Goal: Information Seeking & Learning: Learn about a topic

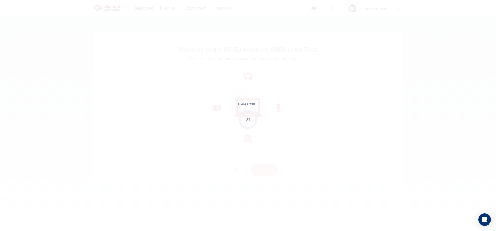
click at [409, 168] on div "Please wait... 0%" at bounding box center [248, 115] width 496 height 231
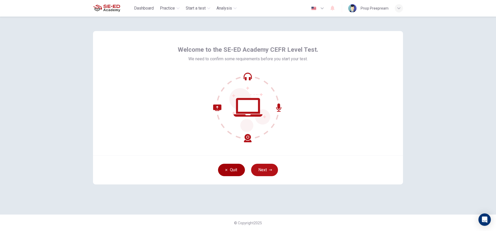
click at [231, 172] on button "Quit" at bounding box center [231, 170] width 27 height 12
click at [246, 79] on icon at bounding box center [248, 78] width 6 height 3
click at [247, 79] on icon at bounding box center [248, 107] width 70 height 70
click at [273, 177] on div "Quit Next" at bounding box center [248, 169] width 310 height 29
click at [268, 169] on button "Next" at bounding box center [264, 170] width 27 height 12
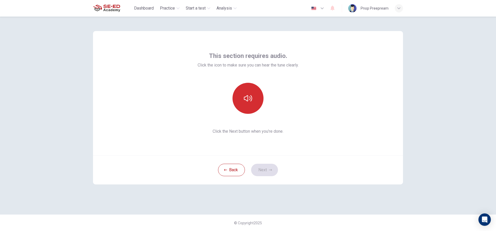
click at [252, 99] on icon "button" at bounding box center [248, 98] width 8 height 6
click at [266, 170] on button "Next" at bounding box center [264, 170] width 27 height 12
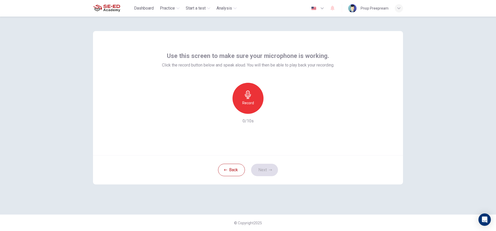
click at [252, 97] on icon "button" at bounding box center [248, 94] width 8 height 8
click at [270, 111] on icon "button" at bounding box center [271, 109] width 5 height 5
click at [274, 106] on div "button" at bounding box center [272, 109] width 8 height 8
click at [226, 108] on icon "button" at bounding box center [224, 109] width 5 height 5
click at [249, 99] on div "Record" at bounding box center [247, 98] width 31 height 31
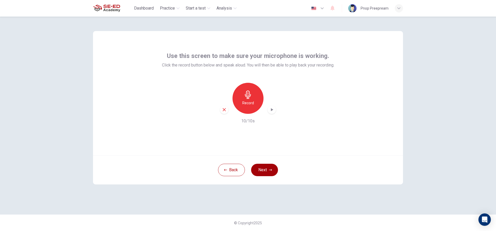
click at [266, 165] on button "Next" at bounding box center [264, 170] width 27 height 12
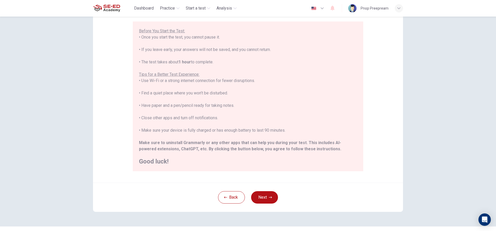
scroll to position [57, 0]
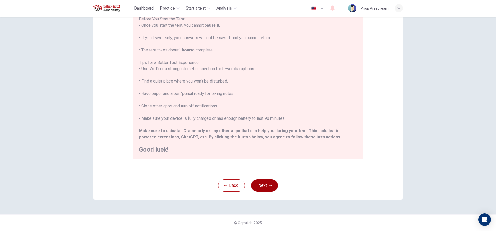
click at [265, 184] on button "Next" at bounding box center [264, 185] width 27 height 12
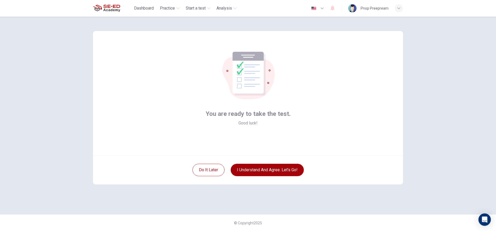
scroll to position [0, 0]
click at [253, 172] on button "I understand and agree. Let’s go!" at bounding box center [267, 170] width 73 height 12
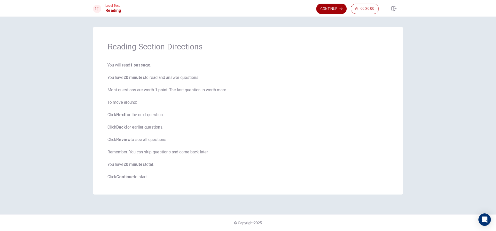
click at [325, 12] on button "Continue" at bounding box center [331, 9] width 30 height 10
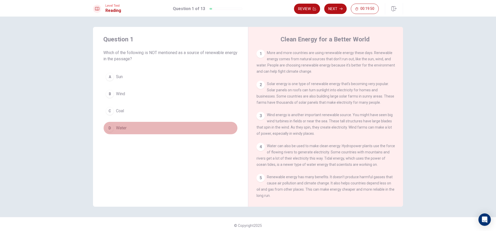
click at [129, 128] on button "D Water" at bounding box center [170, 127] width 134 height 13
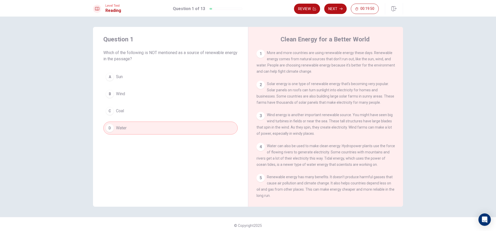
click at [133, 112] on button "C Coal" at bounding box center [170, 110] width 134 height 13
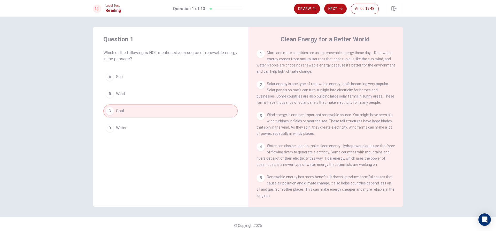
click at [137, 125] on button "D Water" at bounding box center [170, 127] width 134 height 13
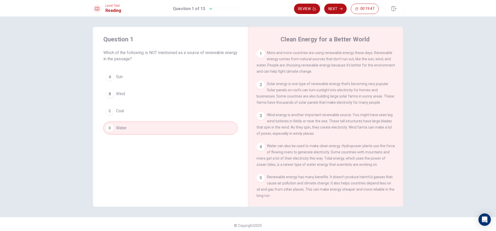
click at [151, 100] on div "A Sun B Wind C Coal D Water" at bounding box center [170, 102] width 134 height 64
click at [150, 109] on button "C Coal" at bounding box center [170, 110] width 134 height 13
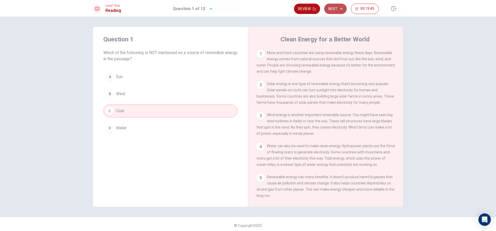
click at [331, 6] on button "Next" at bounding box center [335, 9] width 22 height 10
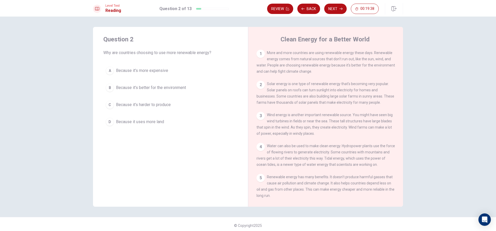
click at [265, 56] on div "1 More and more countries are using renewable energy these days. Renewable ener…" at bounding box center [326, 62] width 138 height 25
drag, startPoint x: 244, startPoint y: 47, endPoint x: 250, endPoint y: 48, distance: 5.3
click at [250, 48] on div "Question 2 Why are countries choosing to use more renewable energy? A Because i…" at bounding box center [248, 117] width 310 height 180
click at [257, 50] on div "1" at bounding box center [261, 54] width 8 height 8
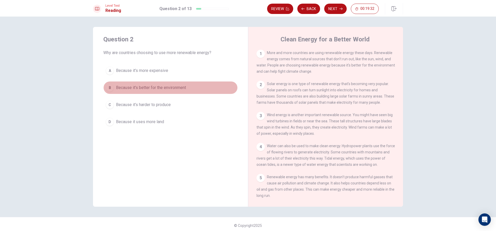
click at [114, 90] on button "B Because it's better for the environment" at bounding box center [170, 87] width 134 height 13
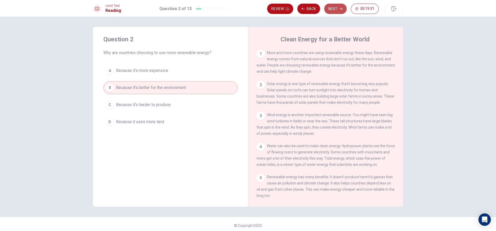
click at [333, 5] on button "Next" at bounding box center [335, 9] width 22 height 10
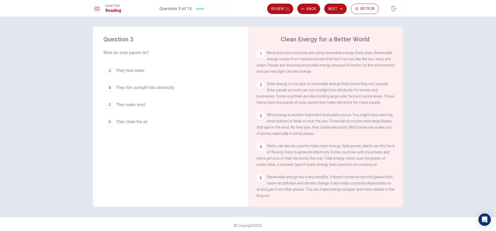
click at [339, 112] on div "1 More and more countries are using renewable energy these days. Renewable ener…" at bounding box center [329, 124] width 145 height 149
click at [162, 87] on span "They turn sunlight into electricity" at bounding box center [145, 87] width 58 height 6
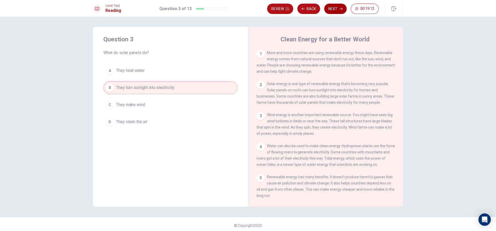
click at [341, 7] on button "Next" at bounding box center [335, 9] width 22 height 10
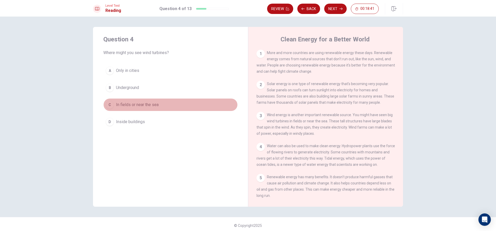
click at [143, 104] on span "In fields or near the sea" at bounding box center [137, 105] width 43 height 6
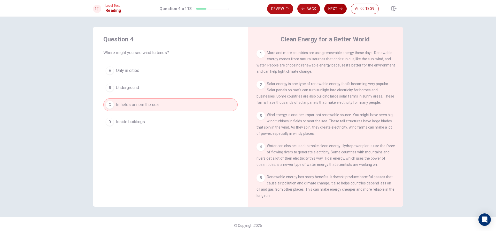
click at [338, 8] on button "Next" at bounding box center [335, 9] width 22 height 10
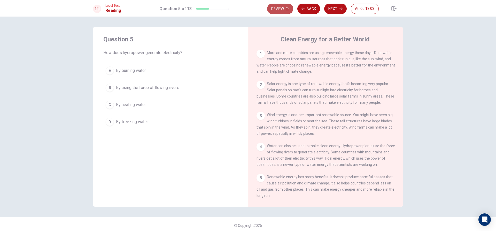
click at [284, 6] on button "Review" at bounding box center [280, 9] width 26 height 10
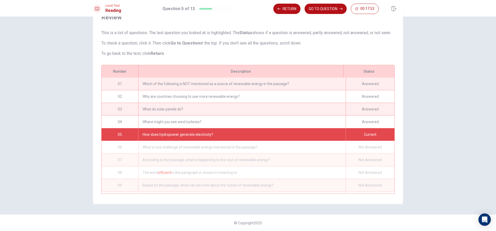
scroll to position [30, 0]
click at [289, 7] on button "Return" at bounding box center [286, 9] width 27 height 10
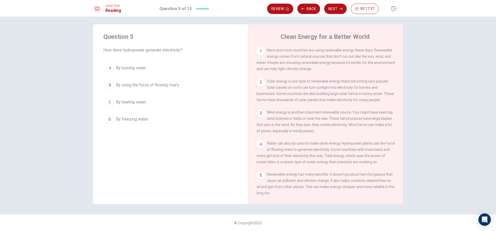
click at [147, 85] on span "By using the force of flowing rivers" at bounding box center [147, 85] width 63 height 6
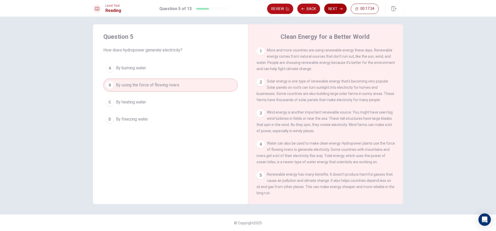
click at [332, 6] on button "Next" at bounding box center [335, 9] width 22 height 10
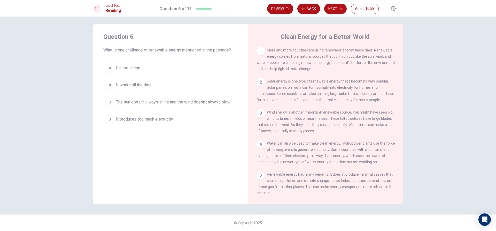
click at [135, 86] on span "It works all the time" at bounding box center [134, 85] width 36 height 6
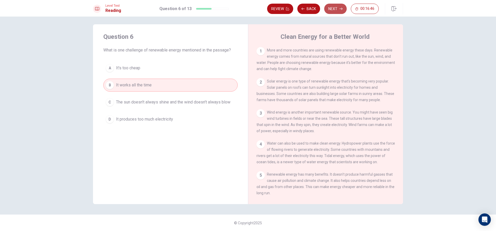
click at [336, 9] on button "Next" at bounding box center [335, 9] width 22 height 10
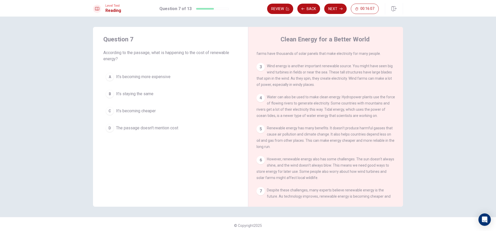
scroll to position [0, 0]
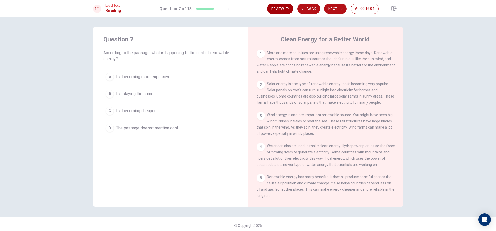
click at [278, 10] on button "Review" at bounding box center [280, 9] width 26 height 10
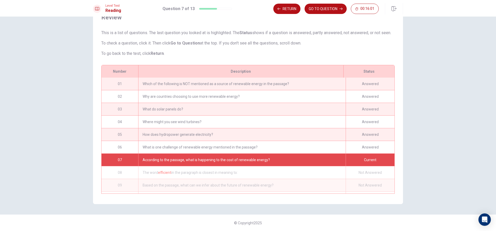
click at [210, 133] on div "How does hydropower generate electricity?" at bounding box center [241, 134] width 207 height 12
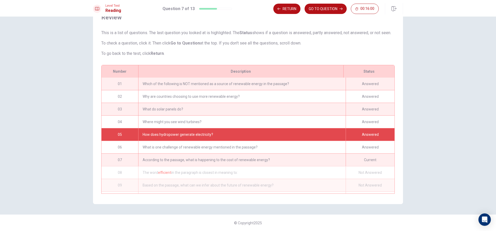
click at [252, 133] on div "How does hydropower generate electricity?" at bounding box center [241, 134] width 207 height 12
click at [284, 9] on button "Return" at bounding box center [286, 9] width 27 height 10
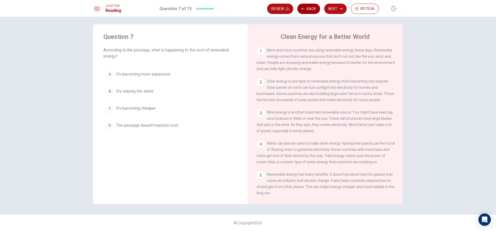
click at [307, 11] on button "Back" at bounding box center [308, 9] width 23 height 10
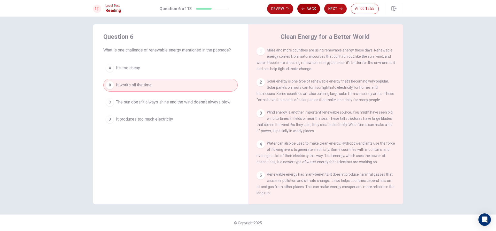
click at [307, 11] on button "Back" at bounding box center [308, 9] width 23 height 10
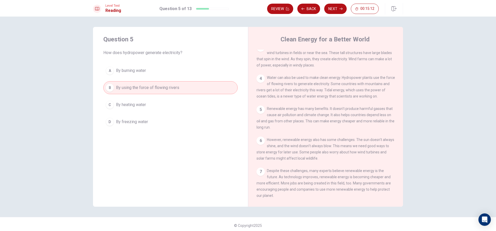
scroll to position [56, 0]
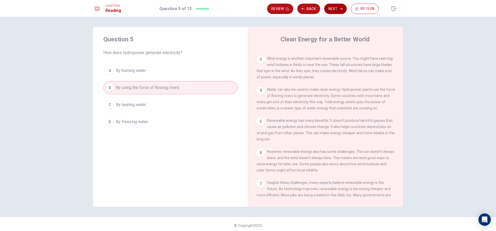
click at [333, 5] on button "Next" at bounding box center [335, 9] width 22 height 10
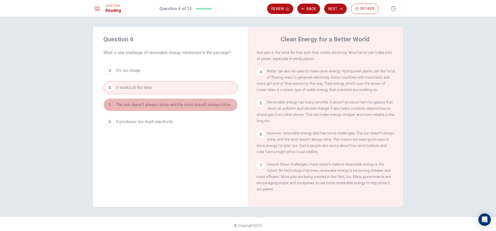
click at [189, 103] on span "The sun doesn't always shine and the wind doesn't always blow" at bounding box center [173, 105] width 114 height 6
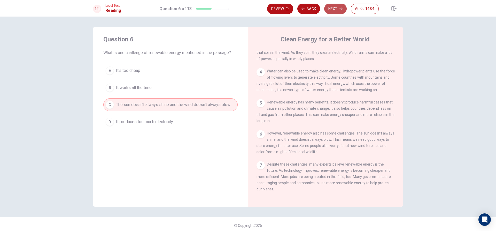
click at [337, 11] on button "Next" at bounding box center [335, 9] width 22 height 10
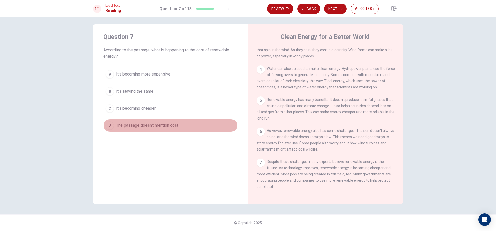
click at [178, 122] on button "D The passage doesn't mention cost" at bounding box center [170, 125] width 134 height 13
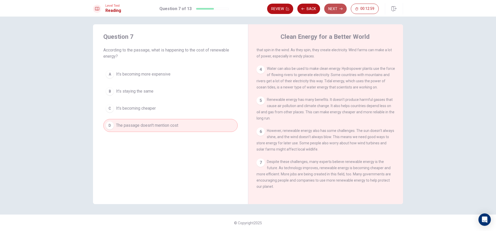
click at [336, 4] on button "Next" at bounding box center [335, 9] width 22 height 10
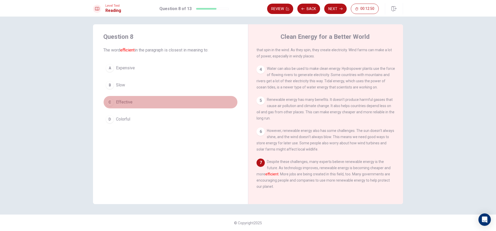
click at [165, 98] on button "C Effective" at bounding box center [170, 102] width 134 height 13
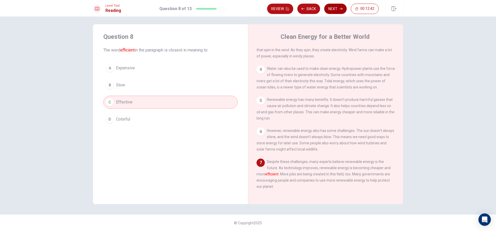
click at [329, 6] on button "Next" at bounding box center [335, 9] width 22 height 10
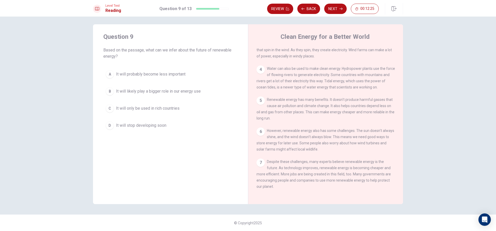
click at [123, 86] on button "B It will likely play a bigger role in our energy use" at bounding box center [170, 91] width 134 height 13
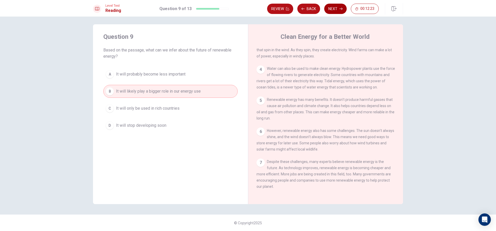
click at [331, 10] on button "Next" at bounding box center [335, 9] width 22 height 10
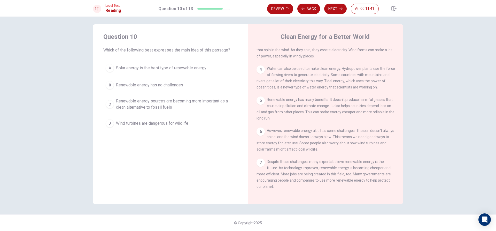
click at [140, 107] on span "Renewable energy sources are becoming more important as a clean alternative to …" at bounding box center [175, 104] width 119 height 12
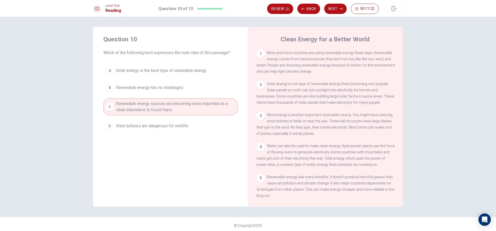
scroll to position [26, 0]
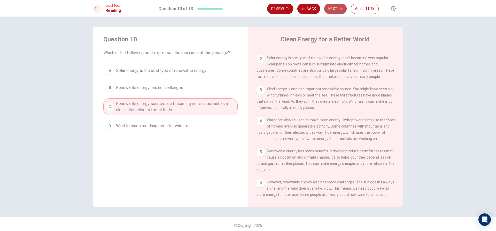
click at [339, 9] on icon "button" at bounding box center [340, 8] width 3 height 3
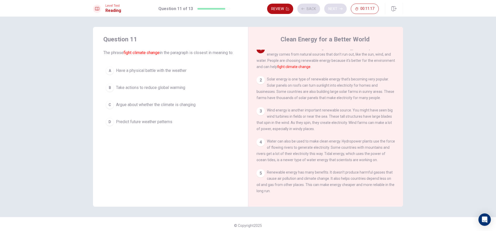
scroll to position [0, 0]
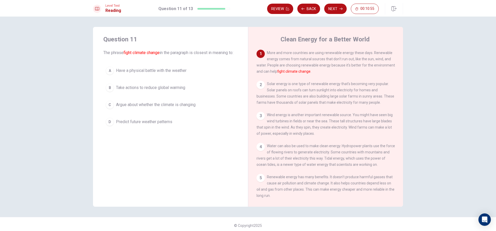
click at [156, 74] on span "Have a physical battle with the weather" at bounding box center [151, 70] width 71 height 6
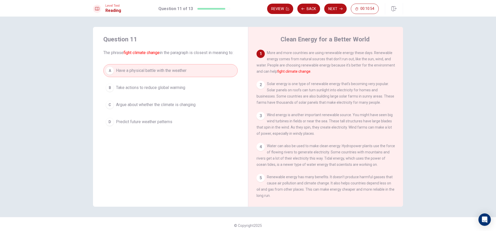
click at [166, 91] on span "Take actions to reduce global warming" at bounding box center [150, 87] width 69 height 6
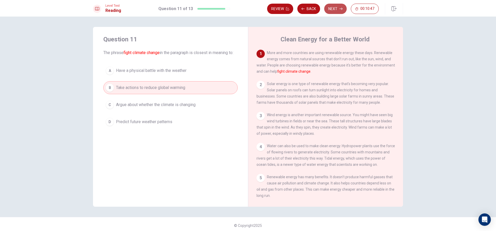
click at [331, 10] on button "Next" at bounding box center [335, 9] width 22 height 10
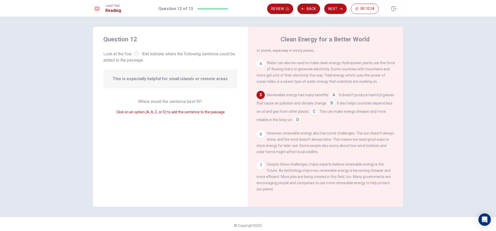
click at [332, 91] on input at bounding box center [334, 95] width 8 height 8
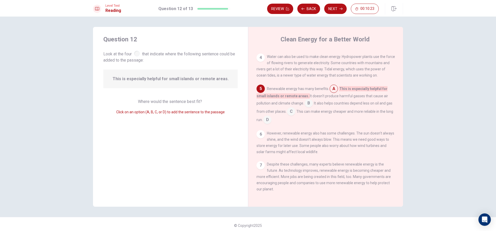
click at [332, 91] on input at bounding box center [334, 89] width 8 height 8
click at [142, 78] on span "This is especially helpful for small islands or remote areas." at bounding box center [171, 79] width 116 height 6
click at [310, 105] on input at bounding box center [309, 103] width 8 height 8
click at [293, 113] on input at bounding box center [291, 112] width 8 height 8
click at [265, 121] on input at bounding box center [261, 120] width 8 height 8
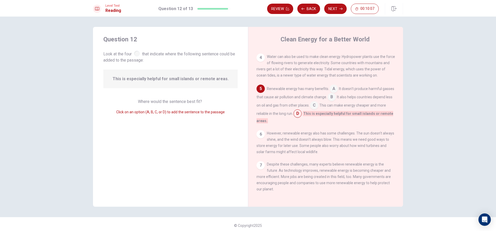
click at [333, 90] on input at bounding box center [334, 89] width 8 height 8
click at [276, 86] on div "1 More and more countries are using renewable energy these days. Renewable ener…" at bounding box center [329, 124] width 145 height 149
click at [261, 60] on div "4" at bounding box center [261, 57] width 8 height 8
click at [295, 114] on input at bounding box center [291, 112] width 8 height 8
click at [336, 101] on input at bounding box center [332, 97] width 8 height 8
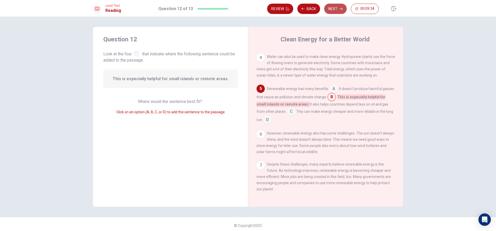
click at [335, 7] on button "Next" at bounding box center [335, 9] width 22 height 10
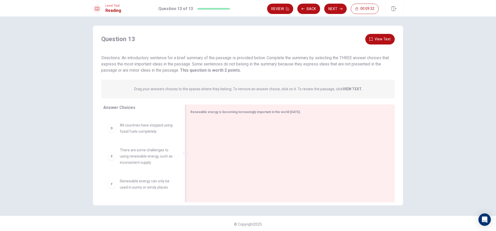
scroll to position [3, 0]
click at [237, 116] on div "Renewable energy is becoming increasingly important in the world [DATE]." at bounding box center [290, 152] width 209 height 98
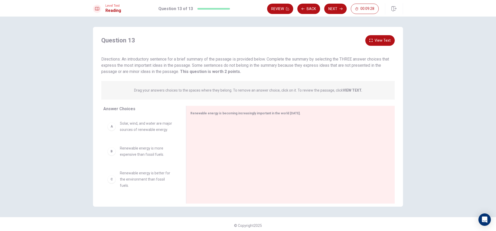
click at [121, 135] on div "A Solar, wind, and water are major sources of renewable energy." at bounding box center [140, 126] width 74 height 21
click at [113, 128] on div "A" at bounding box center [111, 126] width 8 height 8
click at [110, 151] on div "B" at bounding box center [111, 151] width 8 height 8
click at [112, 128] on div "A" at bounding box center [111, 126] width 8 height 8
drag, startPoint x: 112, startPoint y: 128, endPoint x: 203, endPoint y: 130, distance: 90.2
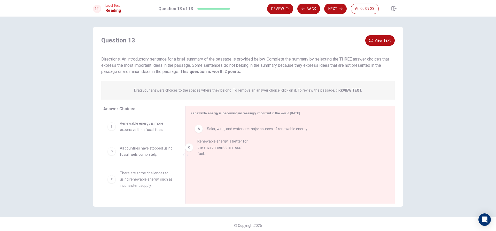
drag, startPoint x: 120, startPoint y: 151, endPoint x: 208, endPoint y: 143, distance: 88.2
drag, startPoint x: 195, startPoint y: 146, endPoint x: 109, endPoint y: 159, distance: 86.6
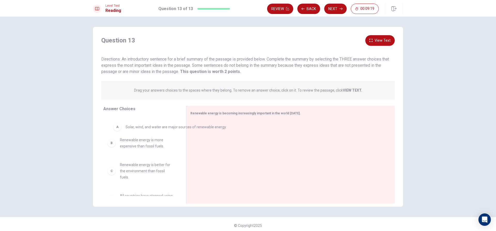
drag, startPoint x: 196, startPoint y: 133, endPoint x: 113, endPoint y: 131, distance: 82.4
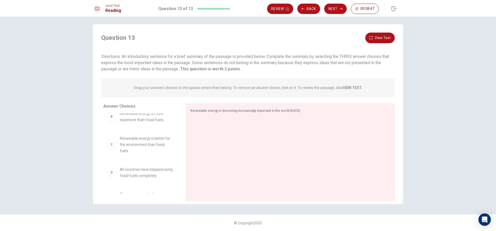
scroll to position [77, 0]
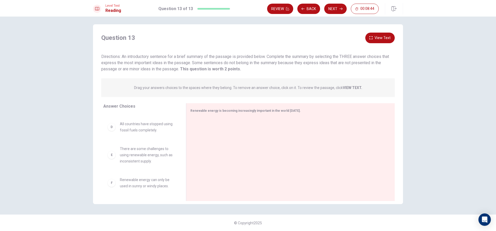
click at [125, 149] on span "There are some challenges to using renewable energy, such as inconsistent suppl…" at bounding box center [147, 154] width 54 height 19
drag, startPoint x: 108, startPoint y: 126, endPoint x: 184, endPoint y: 121, distance: 76.6
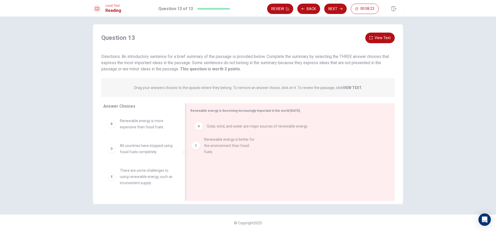
drag, startPoint x: 110, startPoint y: 152, endPoint x: 197, endPoint y: 146, distance: 87.0
drag, startPoint x: 112, startPoint y: 129, endPoint x: 123, endPoint y: 147, distance: 21.9
drag, startPoint x: 108, startPoint y: 147, endPoint x: 112, endPoint y: 143, distance: 4.8
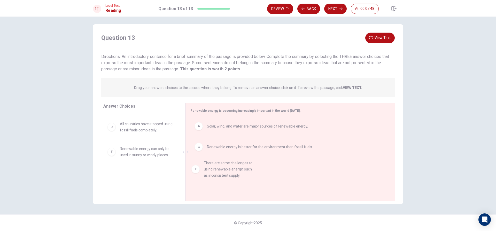
drag, startPoint x: 109, startPoint y: 158, endPoint x: 196, endPoint y: 171, distance: 87.5
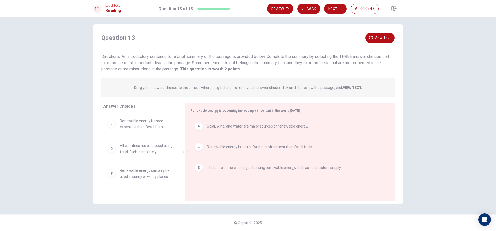
scroll to position [0, 0]
click at [372, 35] on button "View Text" at bounding box center [379, 38] width 29 height 11
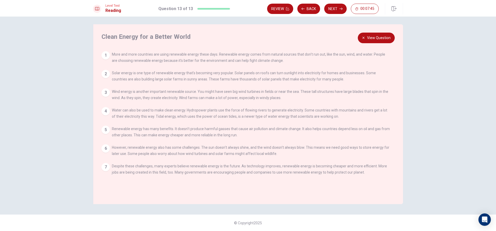
click at [378, 39] on button "View Question" at bounding box center [376, 38] width 37 height 11
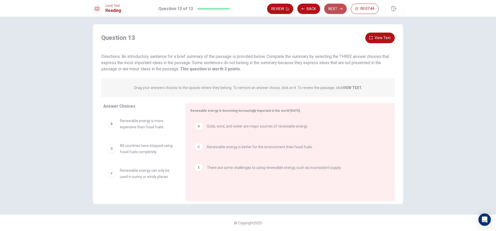
click at [329, 7] on button "Next" at bounding box center [335, 9] width 22 height 10
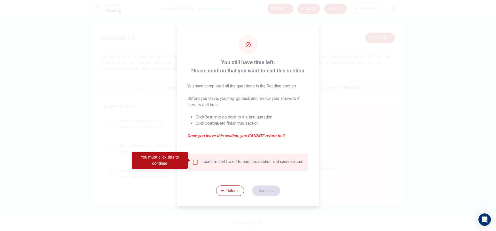
click at [196, 162] on input "You must click this to continue" at bounding box center [195, 162] width 6 height 6
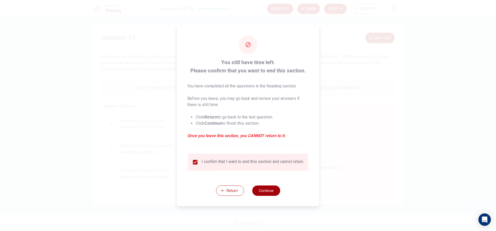
click at [275, 196] on button "Continue" at bounding box center [266, 190] width 28 height 10
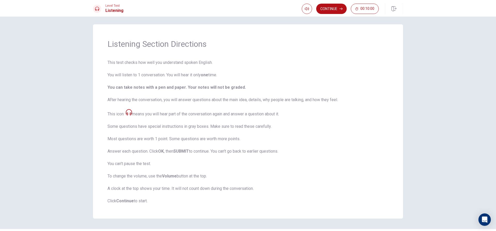
click at [130, 112] on icon at bounding box center [129, 112] width 6 height 6
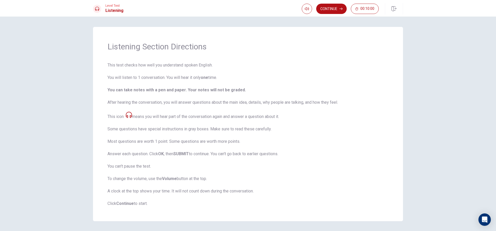
click at [128, 117] on icon at bounding box center [129, 115] width 6 height 6
click at [339, 9] on button "Continue" at bounding box center [331, 9] width 30 height 10
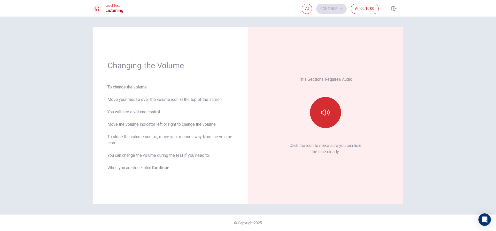
click at [323, 108] on icon "button" at bounding box center [325, 112] width 8 height 8
click at [320, 115] on button "button" at bounding box center [325, 112] width 31 height 31
click at [320, 116] on button "button" at bounding box center [325, 112] width 31 height 31
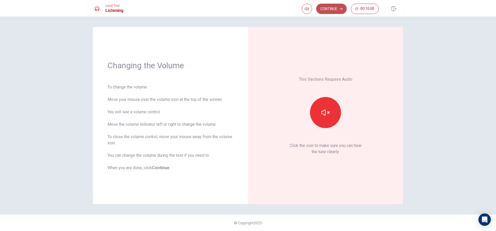
click at [334, 10] on button "Continue" at bounding box center [331, 9] width 30 height 10
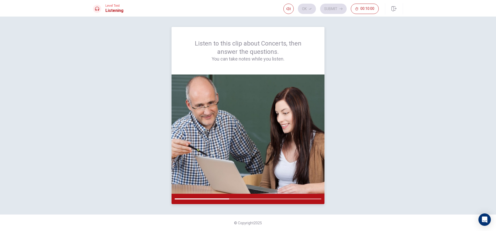
click at [238, 62] on h4 "You can take notes while you listen." at bounding box center [248, 59] width 128 height 6
click at [222, 156] on img at bounding box center [248, 133] width 153 height 119
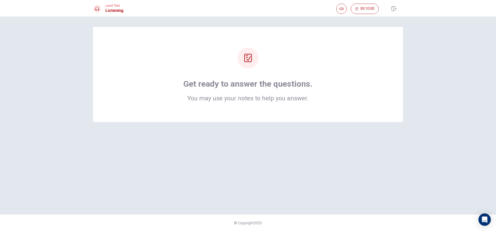
click at [247, 63] on div at bounding box center [248, 58] width 21 height 21
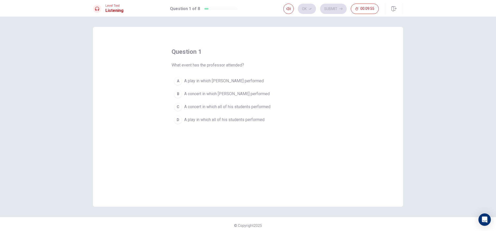
click at [174, 81] on div "A" at bounding box center [178, 81] width 8 height 8
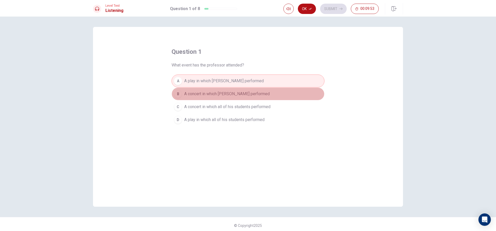
click at [175, 91] on div "B" at bounding box center [178, 94] width 8 height 8
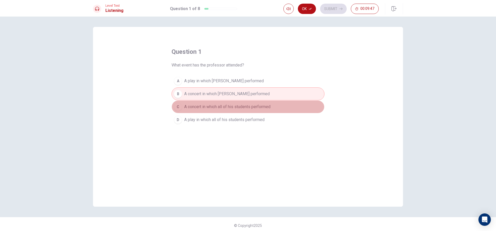
click at [177, 108] on div "C" at bounding box center [178, 107] width 8 height 8
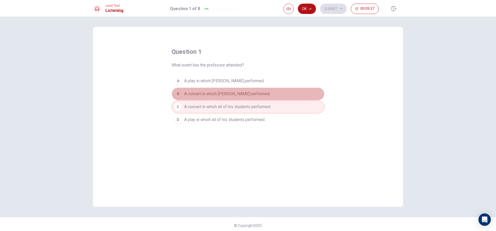
click at [238, 91] on span "A concert in which [PERSON_NAME] performed" at bounding box center [227, 94] width 86 height 6
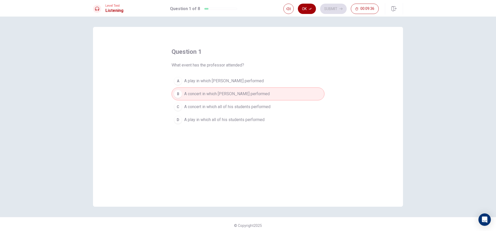
click at [306, 5] on button "Ok" at bounding box center [307, 9] width 18 height 10
click at [339, 6] on button "Submit" at bounding box center [333, 9] width 27 height 10
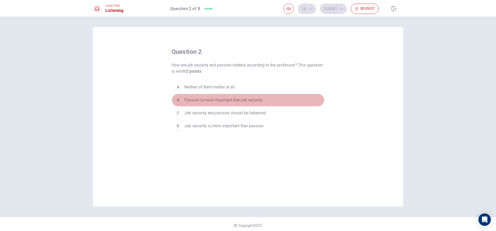
drag, startPoint x: 172, startPoint y: 104, endPoint x: 176, endPoint y: 102, distance: 4.6
click at [173, 104] on button "B Passion is more important than job security" at bounding box center [248, 100] width 153 height 13
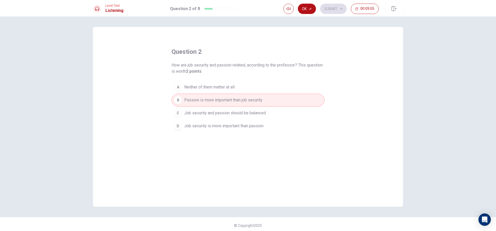
click at [237, 112] on span "Job security and passion should be balanced" at bounding box center [225, 113] width 82 height 6
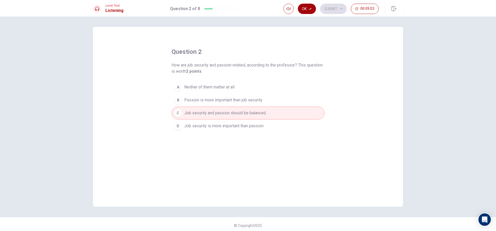
click at [307, 7] on button "Ok" at bounding box center [307, 9] width 18 height 10
click at [332, 6] on button "Submit" at bounding box center [333, 9] width 27 height 10
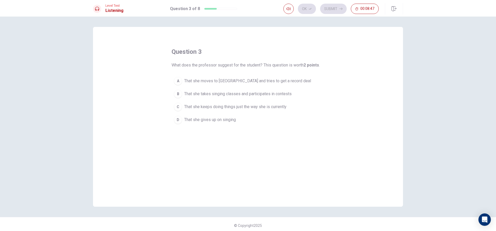
click at [204, 92] on span "That she takes singing classes and participates in contests" at bounding box center [237, 94] width 107 height 6
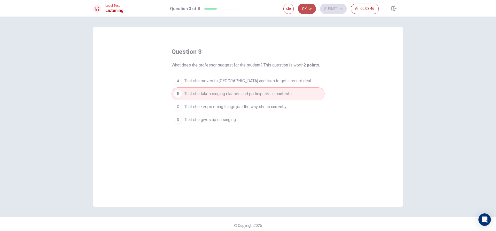
click at [309, 7] on icon "button" at bounding box center [310, 8] width 3 height 3
click at [331, 6] on button "Submit" at bounding box center [333, 9] width 27 height 10
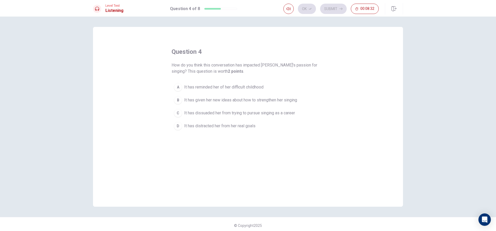
click at [256, 100] on span "It has given her new ideas about how to strengthen her singing" at bounding box center [240, 100] width 113 height 6
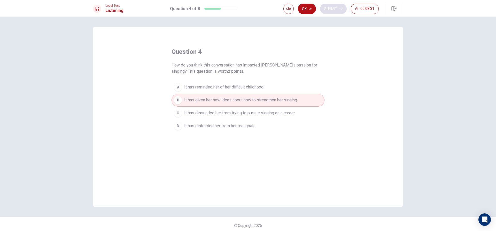
drag, startPoint x: 308, startPoint y: 9, endPoint x: 327, endPoint y: 6, distance: 19.0
click at [308, 9] on button "Ok" at bounding box center [307, 9] width 18 height 10
click at [335, 6] on button "Submit" at bounding box center [333, 9] width 27 height 10
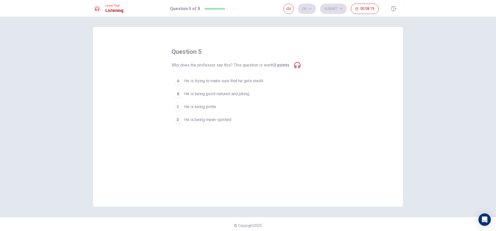
click at [294, 67] on icon at bounding box center [297, 65] width 6 height 6
click at [296, 65] on icon at bounding box center [297, 65] width 6 height 6
click at [184, 92] on span "He is being good-natured and joking" at bounding box center [216, 94] width 65 height 6
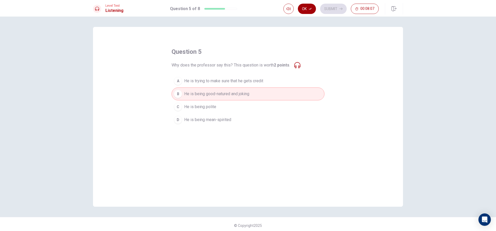
click at [306, 7] on button "Ok" at bounding box center [307, 9] width 18 height 10
click at [332, 4] on button "Submit" at bounding box center [333, 9] width 27 height 10
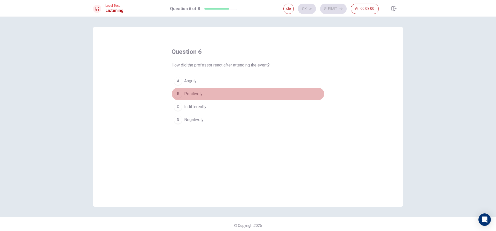
click at [178, 97] on div "B" at bounding box center [178, 94] width 8 height 8
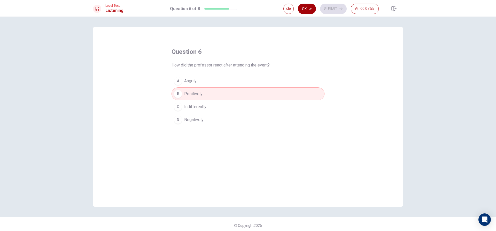
click at [312, 7] on icon "button" at bounding box center [310, 8] width 3 height 3
click at [330, 6] on button "Submit" at bounding box center [333, 9] width 27 height 10
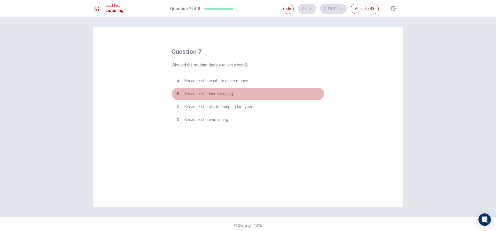
click at [177, 93] on div "B" at bounding box center [178, 94] width 8 height 8
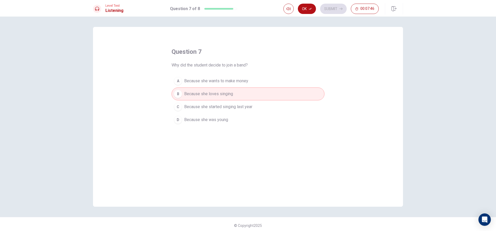
drag, startPoint x: 306, startPoint y: 8, endPoint x: 317, endPoint y: 6, distance: 11.0
click at [309, 8] on button "Ok" at bounding box center [307, 9] width 18 height 10
click at [324, 6] on button "Submit" at bounding box center [333, 9] width 27 height 10
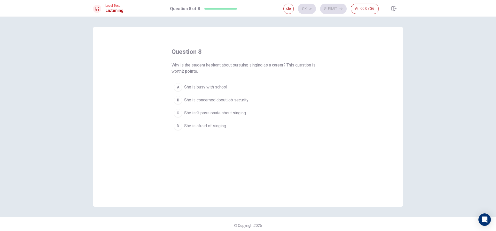
click at [217, 97] on span "She is concerned about job security" at bounding box center [216, 100] width 64 height 6
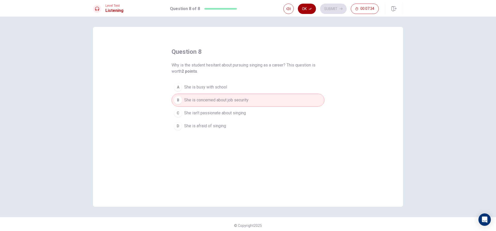
click at [302, 5] on button "Ok" at bounding box center [307, 9] width 18 height 10
click at [325, 6] on button "Submit" at bounding box center [333, 9] width 27 height 10
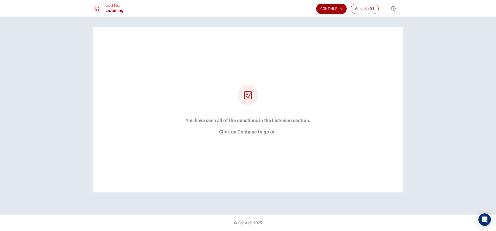
click at [331, 9] on button "Continue" at bounding box center [331, 9] width 30 height 10
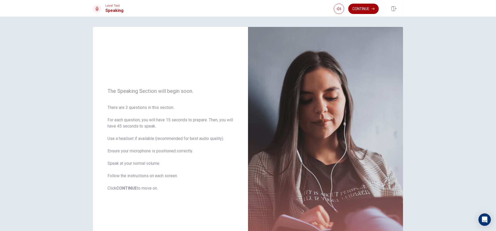
click at [368, 10] on button "Continue" at bounding box center [363, 9] width 30 height 10
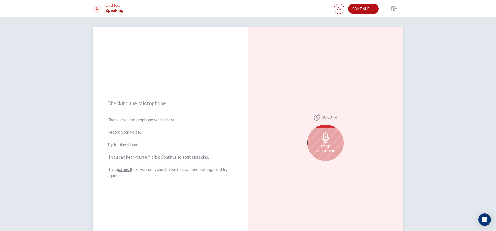
click at [325, 137] on icon at bounding box center [325, 137] width 7 height 10
click at [319, 164] on icon "Record Again" at bounding box center [319, 164] width 3 height 3
click at [322, 144] on div "Stop Recording" at bounding box center [325, 143] width 36 height 36
click at [330, 163] on icon "Play Audio" at bounding box center [331, 164] width 3 height 3
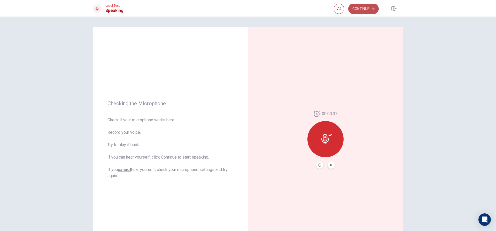
click at [354, 10] on button "Continue" at bounding box center [363, 9] width 30 height 10
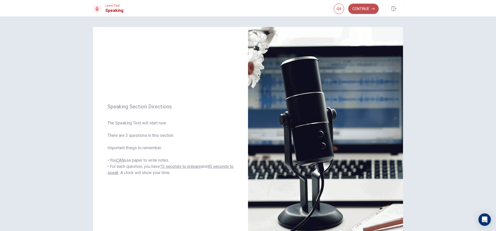
click at [368, 10] on button "Continue" at bounding box center [363, 9] width 30 height 10
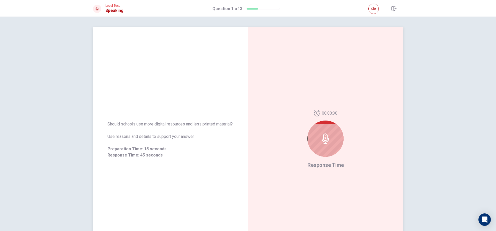
click at [314, 135] on div at bounding box center [325, 138] width 36 height 36
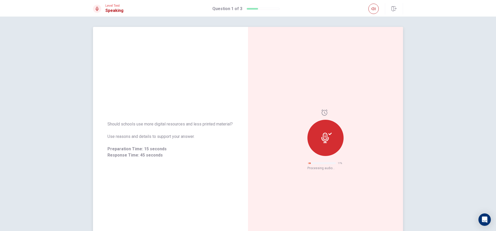
click at [331, 135] on div at bounding box center [325, 138] width 36 height 36
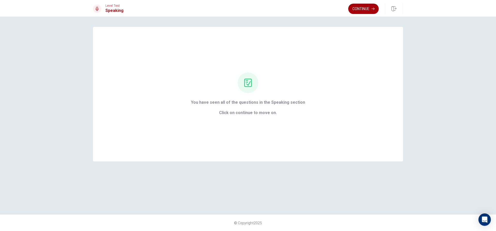
click at [361, 10] on button "Continue" at bounding box center [363, 9] width 30 height 10
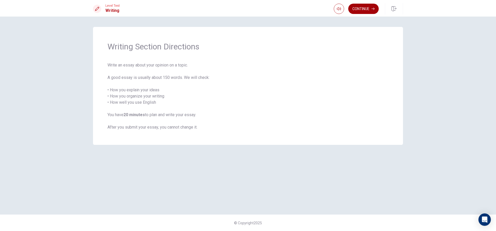
click at [361, 12] on button "Continue" at bounding box center [363, 9] width 30 height 10
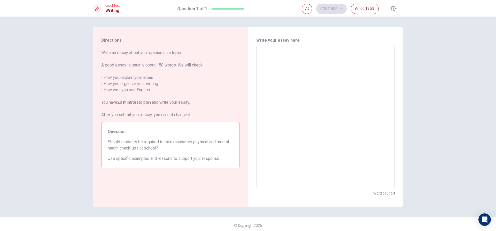
click at [285, 54] on textarea at bounding box center [325, 116] width 131 height 134
type textarea "n"
type textarea "x"
type textarea "nn"
type textarea "x"
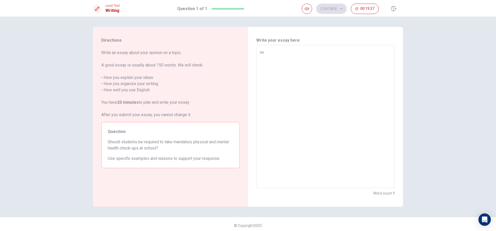
type textarea "nn;"
type textarea "x"
type textarea "nn;,"
type textarea "x"
type textarea "nn;,n"
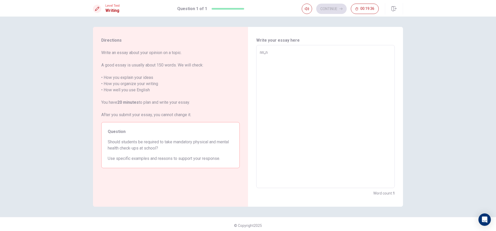
type textarea "x"
type textarea "nn;,n,"
type textarea "x"
type textarea "nn;,n"
type textarea "x"
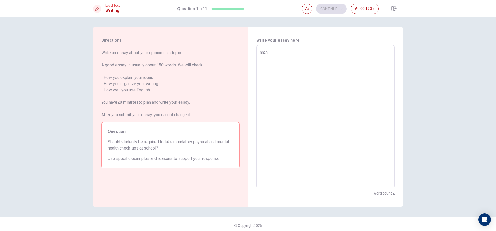
type textarea "nn;,"
type textarea "x"
type textarea "nn;"
type textarea "x"
type textarea "nn"
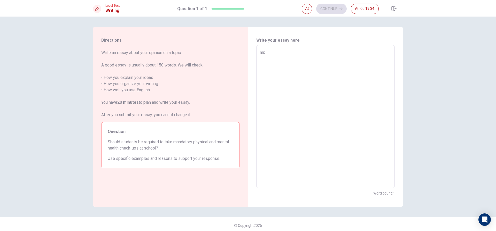
type textarea "x"
type textarea "n"
type textarea "x"
type textarea "f"
type textarea "x"
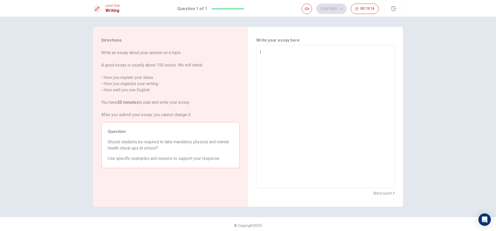
type textarea "fo"
type textarea "x"
type textarea "for"
type textarea "x"
type textarea "for"
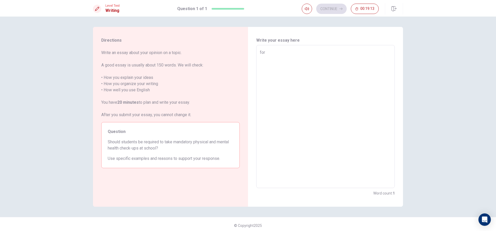
type textarea "x"
type textarea "for ,"
type textarea "x"
type textarea "for ,e"
type textarea "x"
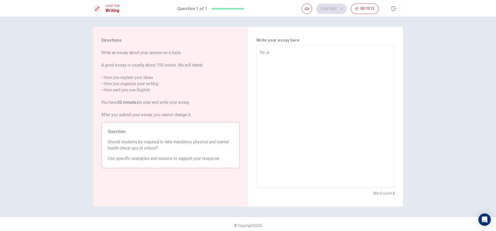
type textarea "for ,e"
type textarea "x"
type textarea "for ,e"
type textarea "x"
type textarea "for ,"
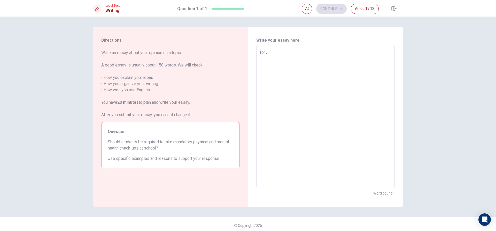
type textarea "x"
type textarea "for"
type textarea "x"
type textarea "for m"
type textarea "x"
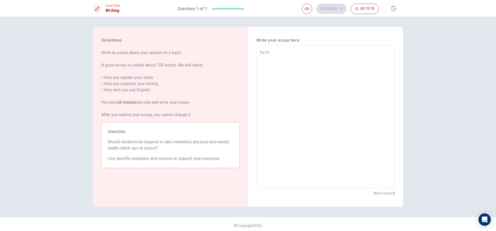
type textarea "for me"
type textarea "x"
type textarea "for me"
type textarea "x"
type textarea "for me i"
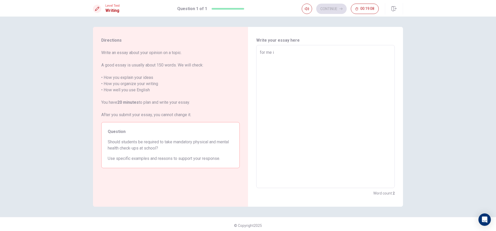
type textarea "x"
type textarea "for me i"
type textarea "x"
type textarea "for me i h"
type textarea "x"
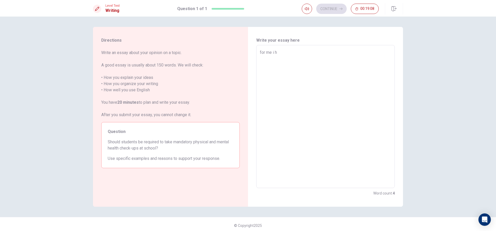
type textarea "for me i ha"
type textarea "x"
type textarea "for me i hav"
type textarea "x"
type textarea "for me i have"
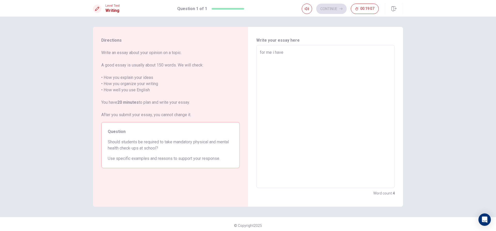
type textarea "x"
type textarea "for me i have"
type textarea "x"
type textarea "for me i have 2"
type textarea "x"
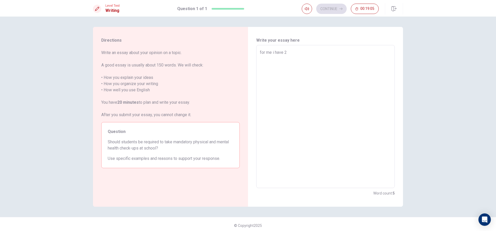
type textarea "for me i have 2"
type textarea "x"
type textarea "for me i have 2 o"
type textarea "x"
type textarea "for me i have 2 op"
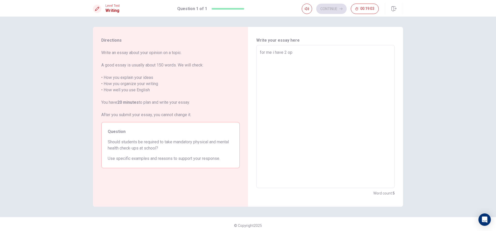
type textarea "x"
type textarea "for me i have 2 opi"
type textarea "x"
type textarea "for me i have 2 opio"
type textarea "x"
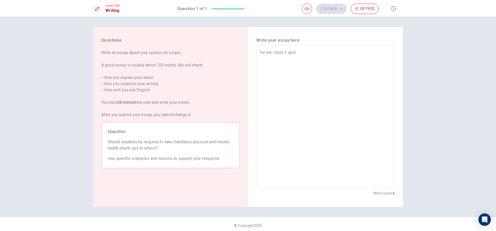
type textarea "for me i have 2 opion"
type textarea "x"
type textarea "for me i have 2 opio"
type textarea "x"
type textarea "for me i have 2 opi"
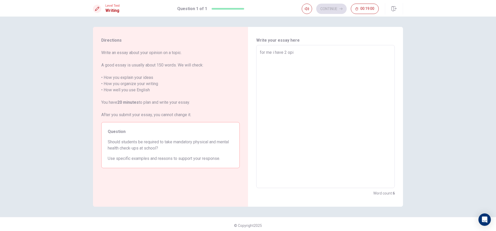
type textarea "x"
type textarea "for me i have 2 opin"
type textarea "x"
type textarea "for me i have 2 opini"
type textarea "x"
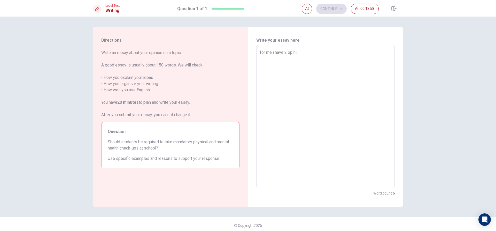
type textarea "for me i have 2 opinio"
type textarea "x"
type textarea "for me i have 2 opinion"
type textarea "x"
type textarea "for me i have 2 opinion"
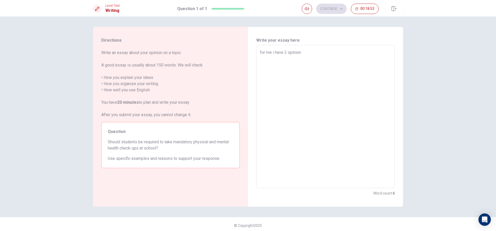
type textarea "x"
type textarea "for me i have 2 opinion 1"
type textarea "x"
type textarea "for me i have 2 opinion 1"
type textarea "x"
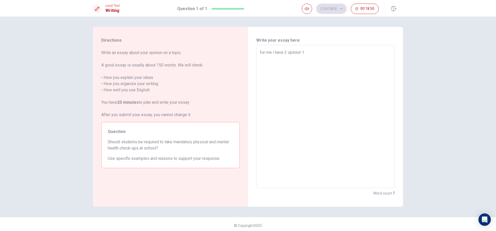
type textarea "for me i have 2 opinion 1 f"
type textarea "x"
type textarea "for me i have 2 opinion 1"
type textarea "x"
type textarea "for me i have 2 opinion 1 i"
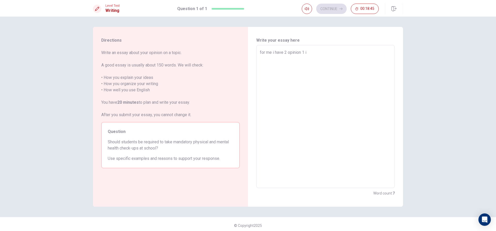
type textarea "x"
type textarea "for me i have 2 opinion 1 it"
type textarea "x"
type textarea "for me i have 2 opinion 1 it"
type textarea "x"
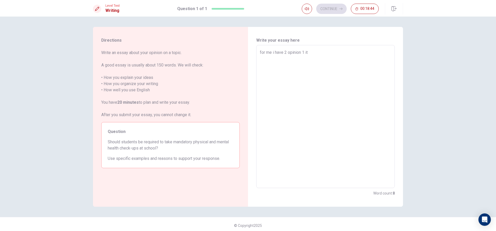
type textarea "for me i have 2 opinion 1 it h"
type textarea "x"
type textarea "for me i have 2 opinion 1 it ha"
type textarea "x"
type textarea "for me i have 2 opinion 1 it hav"
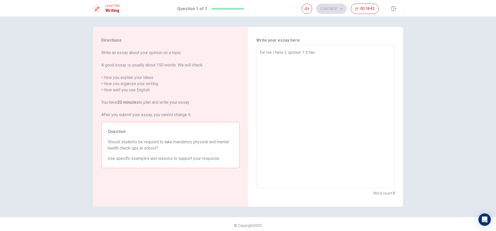
type textarea "x"
type textarea "for me i have 2 opinion 1 it have"
type textarea "x"
type textarea "for me i have 2 opinion 1 it have"
type textarea "x"
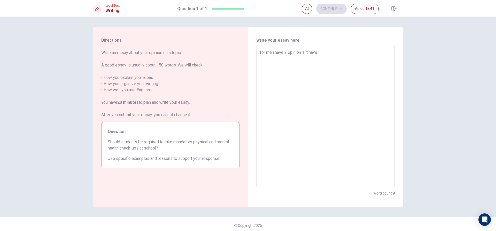
type textarea "for me i have 2 opinion 1 it have t"
type textarea "x"
type textarea "for me i have 2 opinion 1 it have to"
type textarea "x"
type textarea "for me i have 2 opinion 1 it have to"
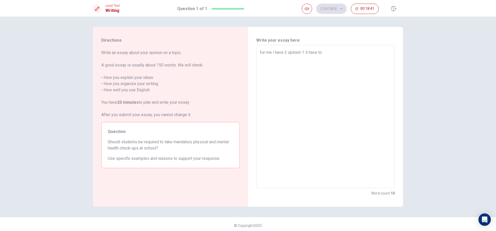
type textarea "x"
type textarea "for me i have 2 opinion 1 it have to t"
type textarea "x"
type textarea "for me i have 2 opinion 1 it have to ta"
type textarea "x"
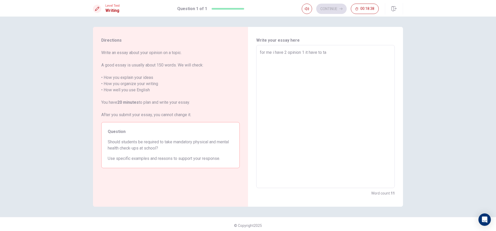
type textarea "for me i have 2 opinion 1 it have to tak"
type textarea "x"
type textarea "for me i have 2 opinion 1 it have to take"
type textarea "x"
type textarea "for me i have 2 opinion 1 it have to take"
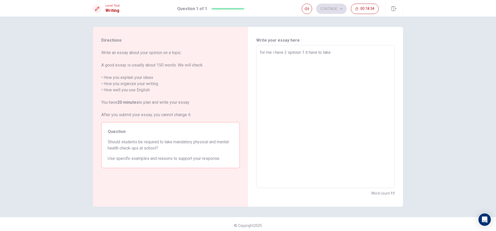
type textarea "x"
type textarea "for me i have 2 opinion 1 it have to take m"
type textarea "x"
type textarea "for me i have 2 opinion 1 it have to take ma"
type textarea "x"
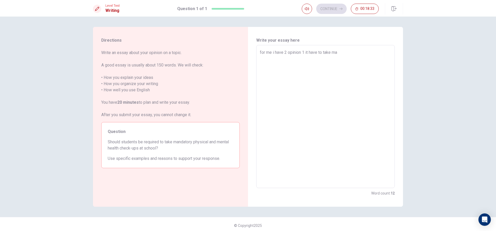
type textarea "for me i have 2 opinion 1 it have to take man"
type textarea "x"
type textarea "for me i have 2 opinion 1 it have to take mand"
type textarea "x"
type textarea "for me i have 2 opinion 1 it have to take manda"
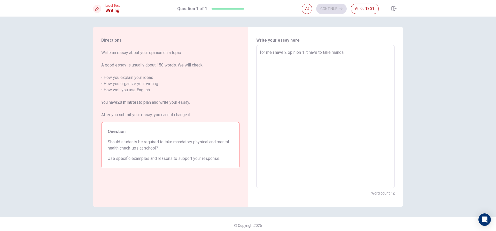
type textarea "x"
type textarea "for me i have 2 opinion 1 it have to take mandat"
type textarea "x"
type textarea "for me i have 2 opinion 1 it have to take [PERSON_NAME]"
type textarea "x"
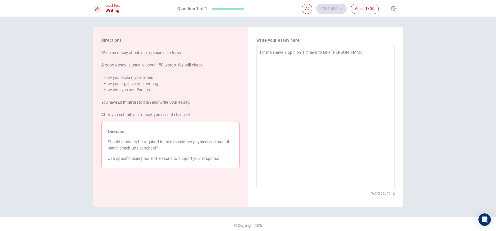
type textarea "for me i have 2 opinion 1 it have to take mandator"
type textarea "x"
type textarea "for me i have 2 opinion 1 it have to take mandatory"
type textarea "x"
type textarea "for me i have 2 opinion 1 it have to take mandatory"
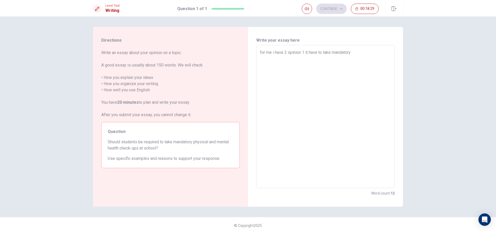
type textarea "x"
type textarea "for me i have 2 opinion 1 it have to take mandatory p"
type textarea "x"
type textarea "for me i have 2 opinion 1 it have to take mandatory ph"
type textarea "x"
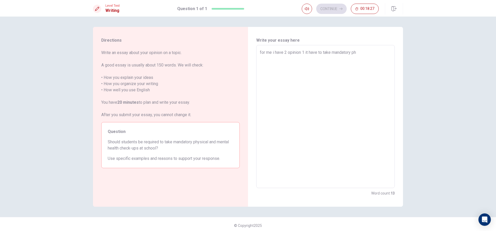
type textarea "for me i have 2 opinion 1 it have to take mandatory phy"
type textarea "x"
type textarea "for me i have 2 opinion 1 it have to take mandatory phys"
type textarea "x"
type textarea "for me i have 2 opinion 1 it have to take mandatory physu"
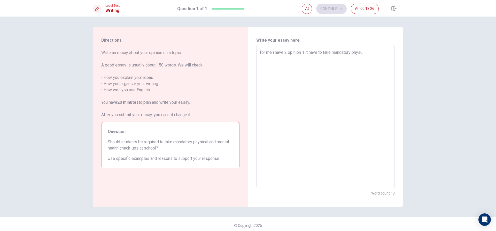
type textarea "x"
type textarea "for me i have 2 opinion 1 it have to take mandatory phys"
type textarea "x"
type textarea "for me i have 2 opinion 1 it have to take mandatory physo"
type textarea "x"
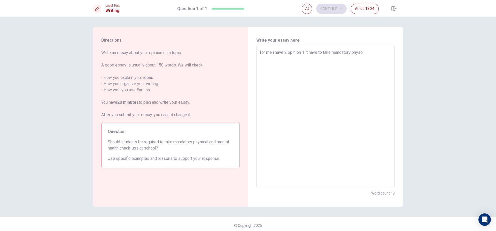
type textarea "for me i have 2 opinion 1 it have to take mandatory phys"
type textarea "x"
type textarea "for me i have 2 opinion 1 it have to take mandatory physi"
type textarea "x"
type textarea "for me i have 2 opinion 1 it have to take mandatory physic"
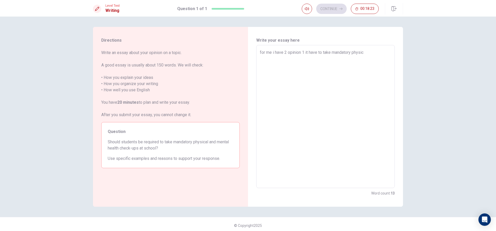
type textarea "x"
type textarea "for me i have 2 opinion 1 it have to take mandatory physicl"
type textarea "x"
type textarea "for me i have 2 opinion 1 it have to take mandatory physicl"
type textarea "x"
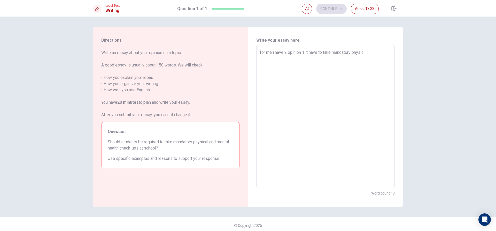
type textarea "for me i have 2 opinion 1 it have to take mandatory physicl"
type textarea "x"
type textarea "for me i have 2 opinion 1 it have to take mandatory physic"
type textarea "x"
type textarea "for me i have 2 opinion 1 it have to take mandatory physicl"
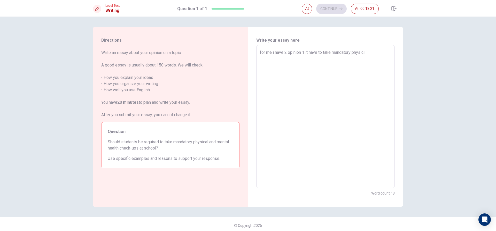
type textarea "x"
type textarea "for me i have 2 opinion 1 it have to take mandatory physic"
type textarea "x"
type textarea "for me i have 2 opinion 1 it have to take mandatory physica"
type textarea "x"
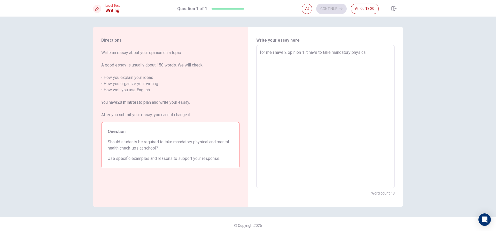
type textarea "for me i have 2 opinion 1 it have to take mandatory physical"
type textarea "x"
type textarea "for me i have 2 opinion 1 it have to take mandatory physical"
type textarea "x"
type textarea "for me i have 2 opinion 1 it have to take mandatory physical a"
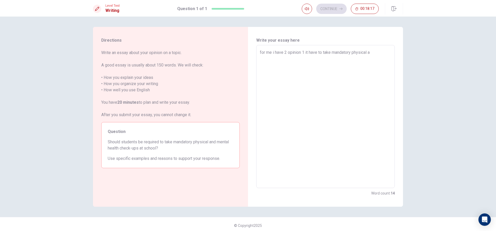
type textarea "x"
type textarea "for me i have 2 opinion 1 it have to take mandatory physical an"
type textarea "x"
type textarea "for me i have 2 opinion 1 it have to take mandatory physical and"
type textarea "x"
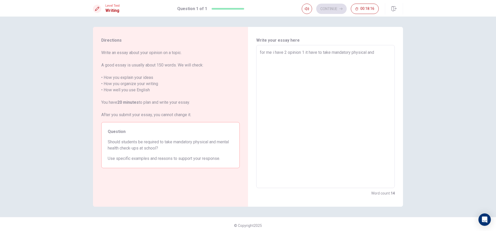
type textarea "for me i have 2 opinion 1 it have to take mandatory physical and"
type textarea "x"
type textarea "for me i have 2 opinion 1 it have to take mandatory physical and m"
type textarea "x"
type textarea "for me i have 2 opinion 1 it have to take mandatory physical and me"
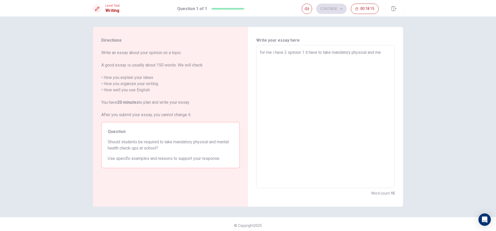
type textarea "x"
click at [360, 60] on textarea "for me i have 2 opinion 1 it have to take mandatory physical and mental check b…" at bounding box center [325, 116] width 131 height 134
click at [286, 52] on textarea "for me i have 2 opinion 1 it have to take mandatory physical and mental check b…" at bounding box center [325, 116] width 131 height 134
click at [305, 54] on textarea "for me me in my opinion 1 it have to take mandatory physical and mental check b…" at bounding box center [325, 116] width 131 height 134
click at [321, 68] on textarea "for me me in my opinion it have to take mandatory physical and mental check bec…" at bounding box center [325, 116] width 131 height 134
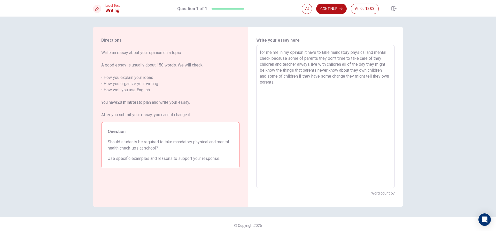
click at [300, 88] on textarea "for me me in my opinion it have to take mandatory physical and mental check bec…" at bounding box center [325, 116] width 131 height 134
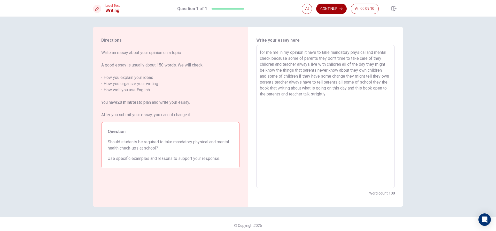
click at [326, 5] on button "Continue" at bounding box center [331, 9] width 30 height 10
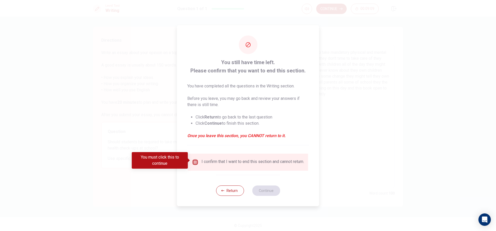
click at [193, 159] on input "You must click this to continue" at bounding box center [195, 162] width 6 height 6
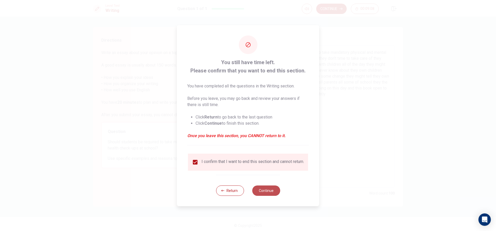
click at [272, 195] on button "Continue" at bounding box center [266, 190] width 28 height 10
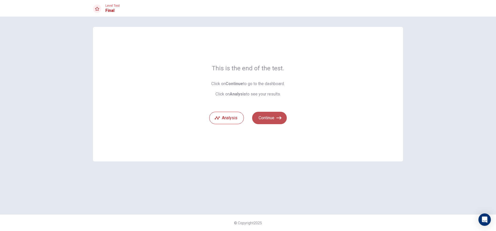
click at [267, 113] on button "Continue" at bounding box center [269, 118] width 35 height 12
